Goal: Navigation & Orientation: Find specific page/section

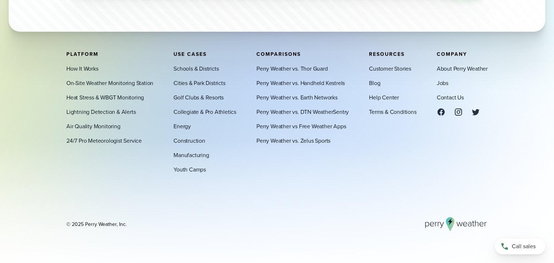
scroll to position [2494, 0]
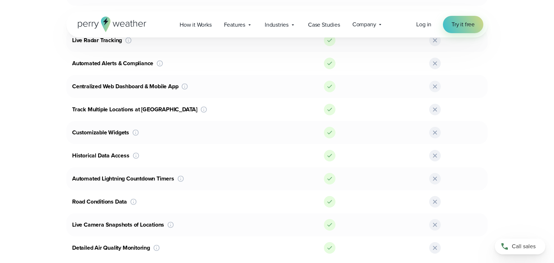
scroll to position [1135, 0]
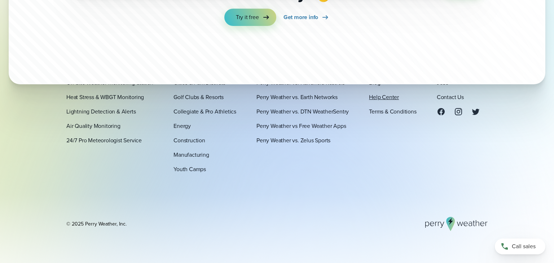
scroll to position [2568, 0]
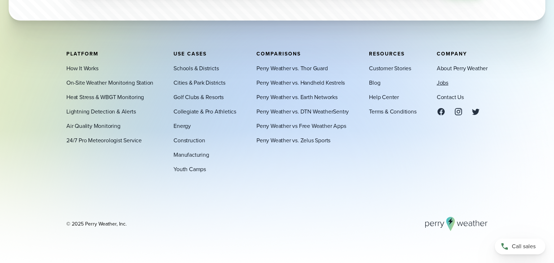
click at [439, 83] on link "Jobs" at bounding box center [443, 83] width 12 height 9
